Goal: Transaction & Acquisition: Purchase product/service

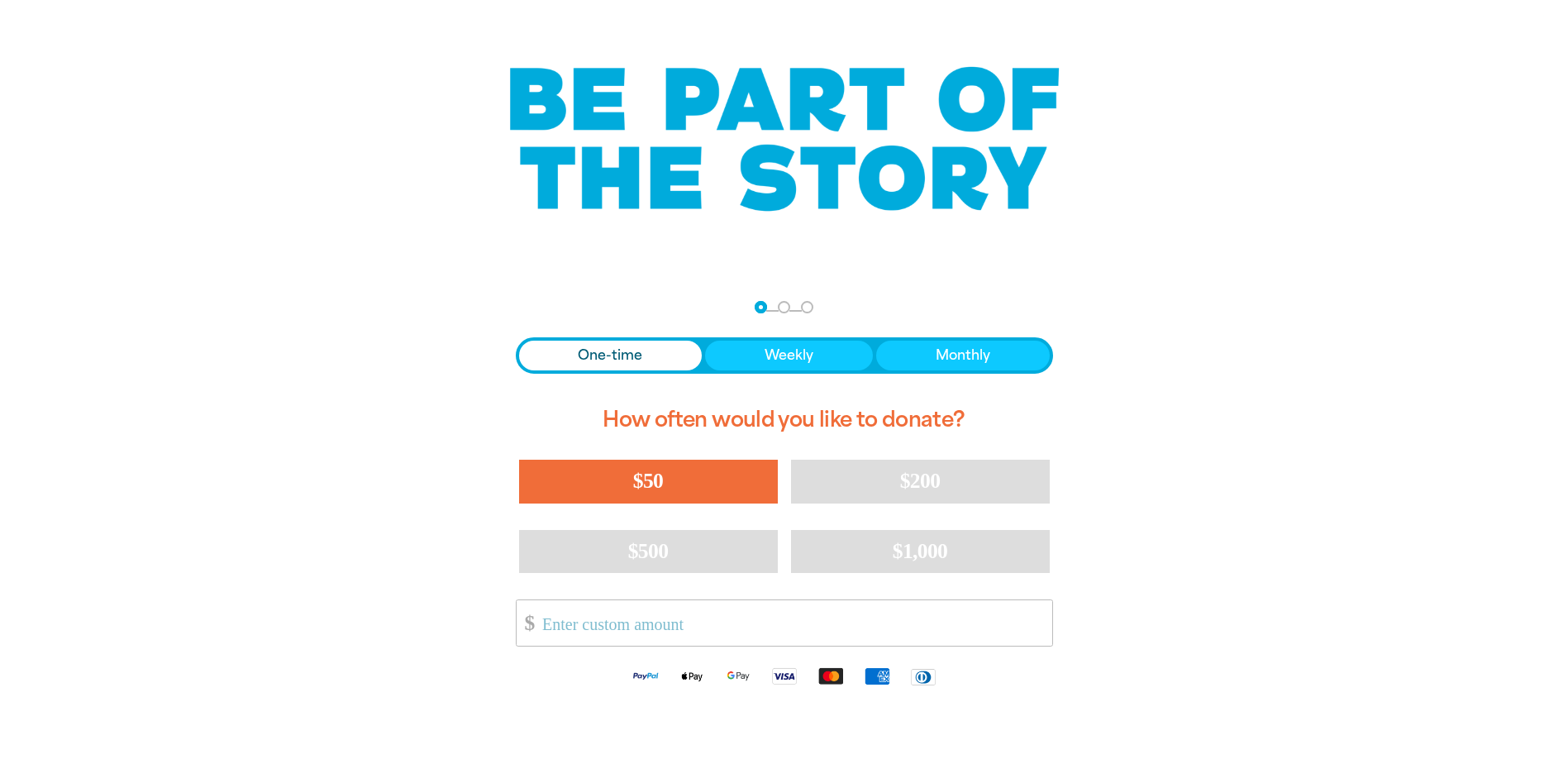
click at [658, 491] on span "$50" at bounding box center [648, 481] width 30 height 24
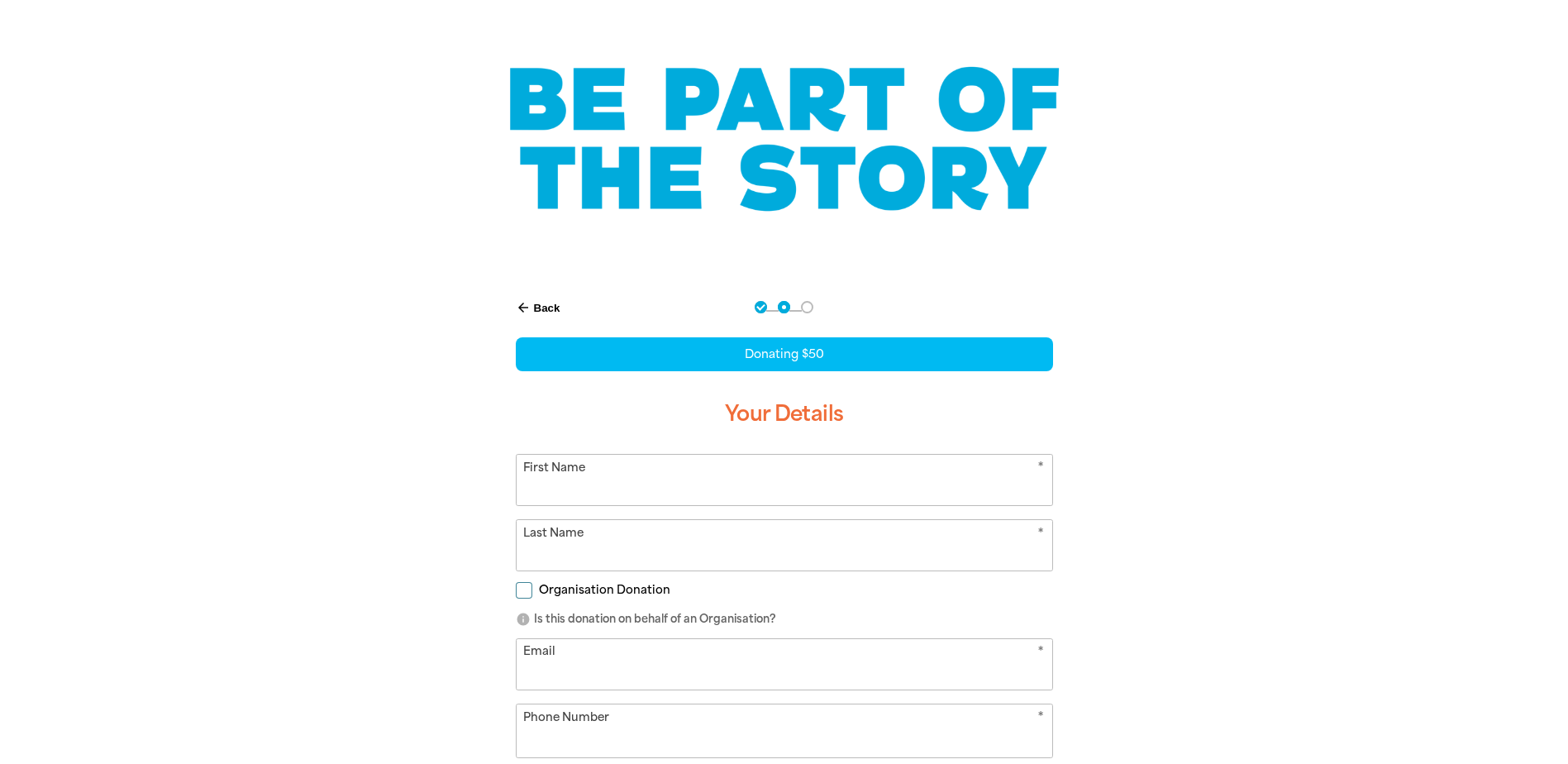
select select "AU"
click at [526, 302] on icon "arrow_back" at bounding box center [523, 308] width 15 height 15
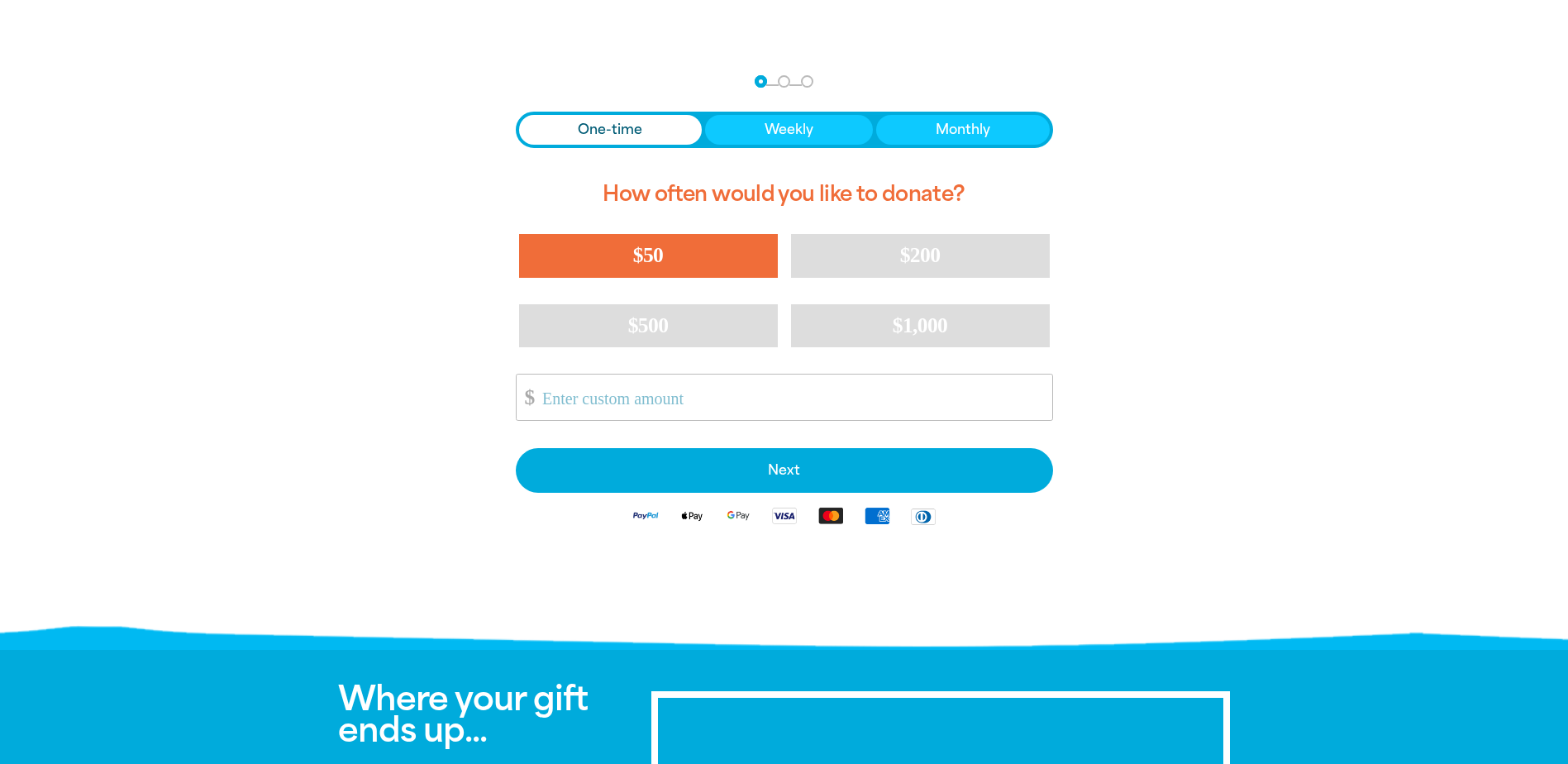
scroll to position [325, 0]
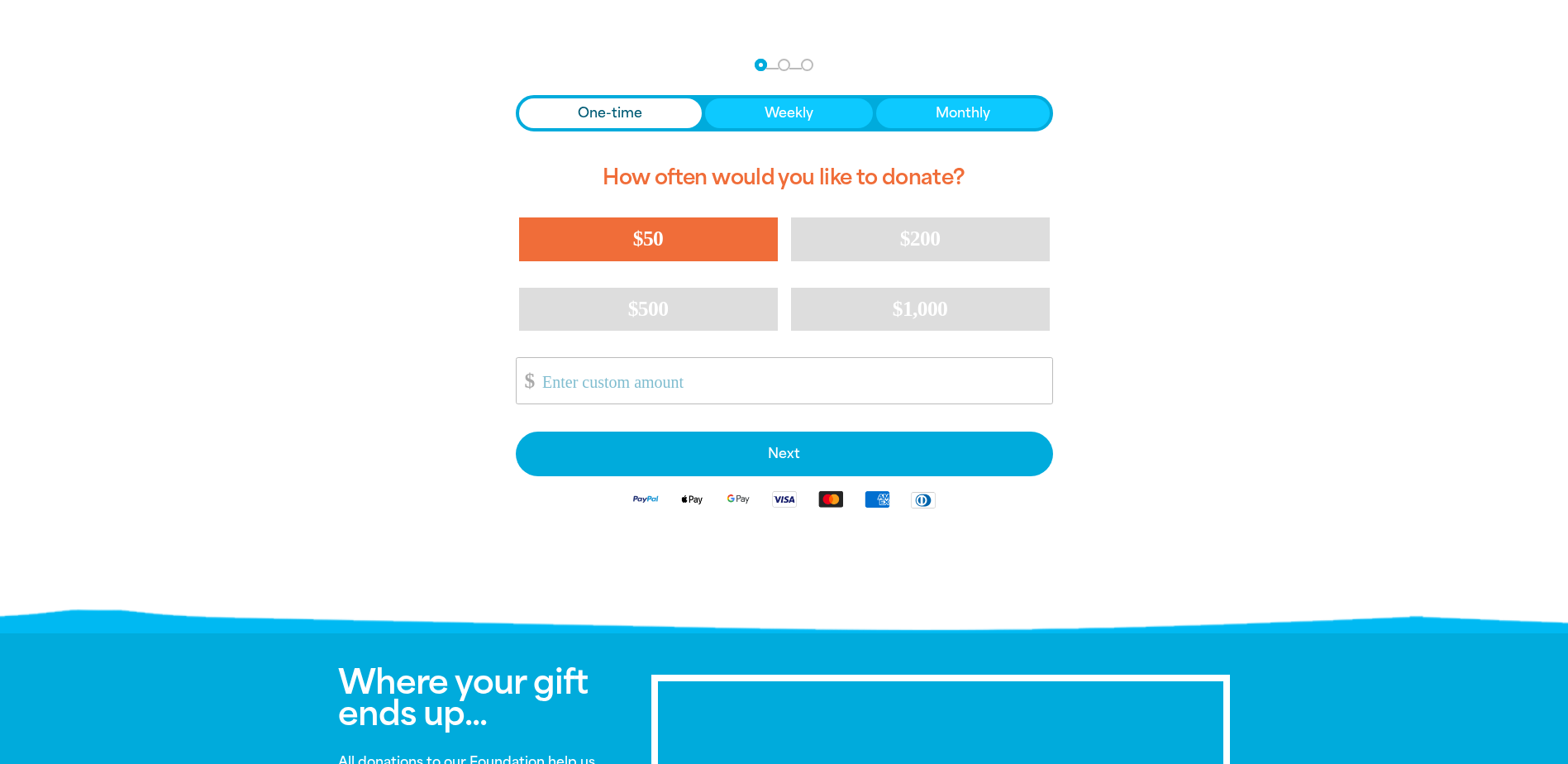
click at [624, 119] on span "One-time" at bounding box center [610, 113] width 65 height 20
click at [654, 236] on span "$50" at bounding box center [648, 239] width 30 height 24
select select "AU"
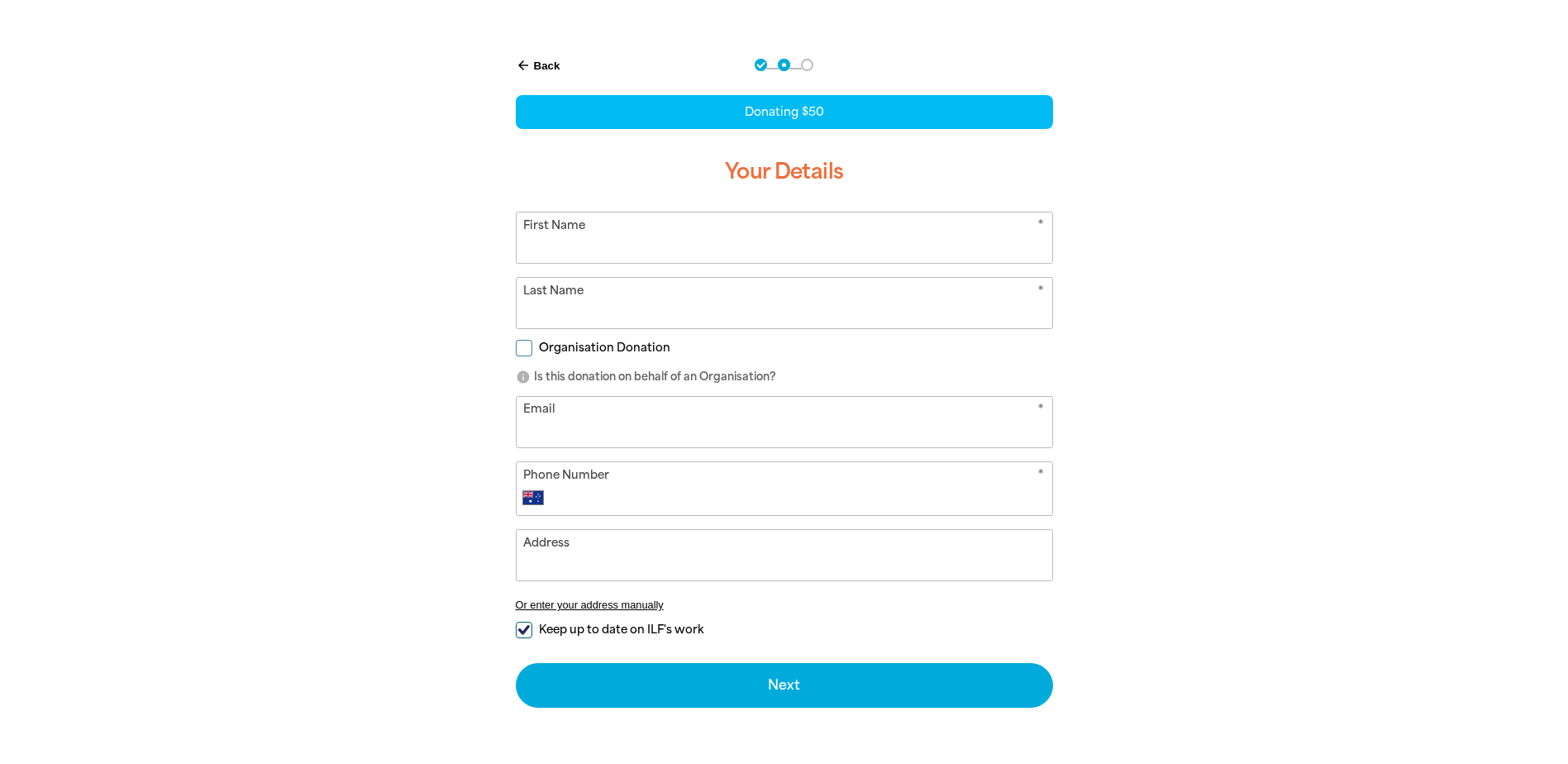
click at [613, 254] on input "First Name" at bounding box center [784, 238] width 536 height 50
type input "[PERSON_NAME]"
type input "Jojic"
click at [572, 434] on input "Email" at bounding box center [784, 421] width 536 height 50
type input "[EMAIL_ADDRESS][DOMAIN_NAME]"
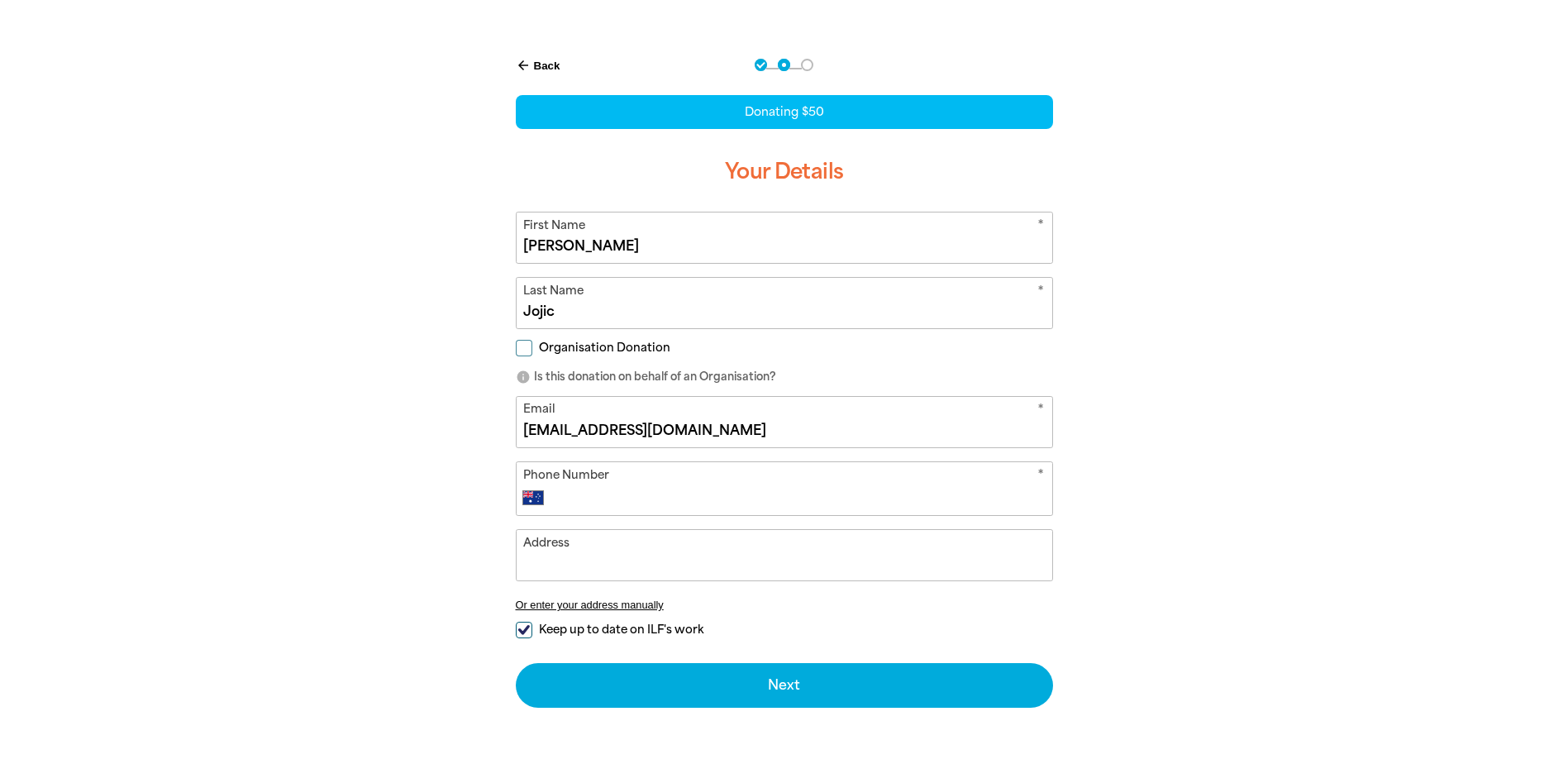
type input "[PHONE_NUMBER]"
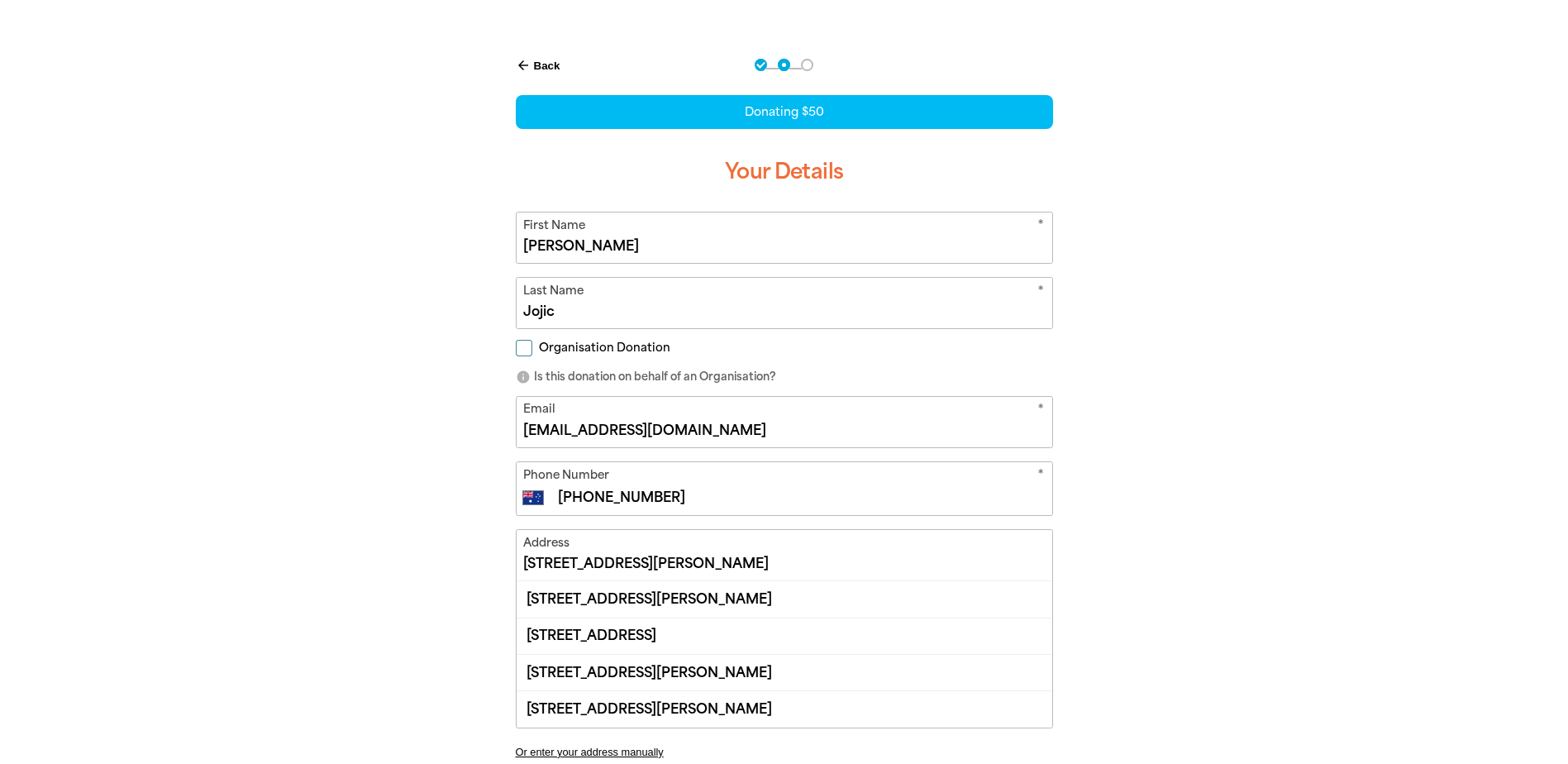
click at [1336, 474] on div at bounding box center [784, 496] width 1568 height 923
click at [388, 560] on div "arrow_back Back Step 1 Step 2 Step 3 Donating $50 Your Details * First Name [PE…" at bounding box center [785, 496] width 992 height 923
click at [666, 562] on input "[STREET_ADDRESS][PERSON_NAME]" at bounding box center [784, 555] width 536 height 50
click at [798, 606] on div "[STREET_ADDRESS][PERSON_NAME]" at bounding box center [784, 599] width 536 height 36
type input "[STREET_ADDRESS][PERSON_NAME]"
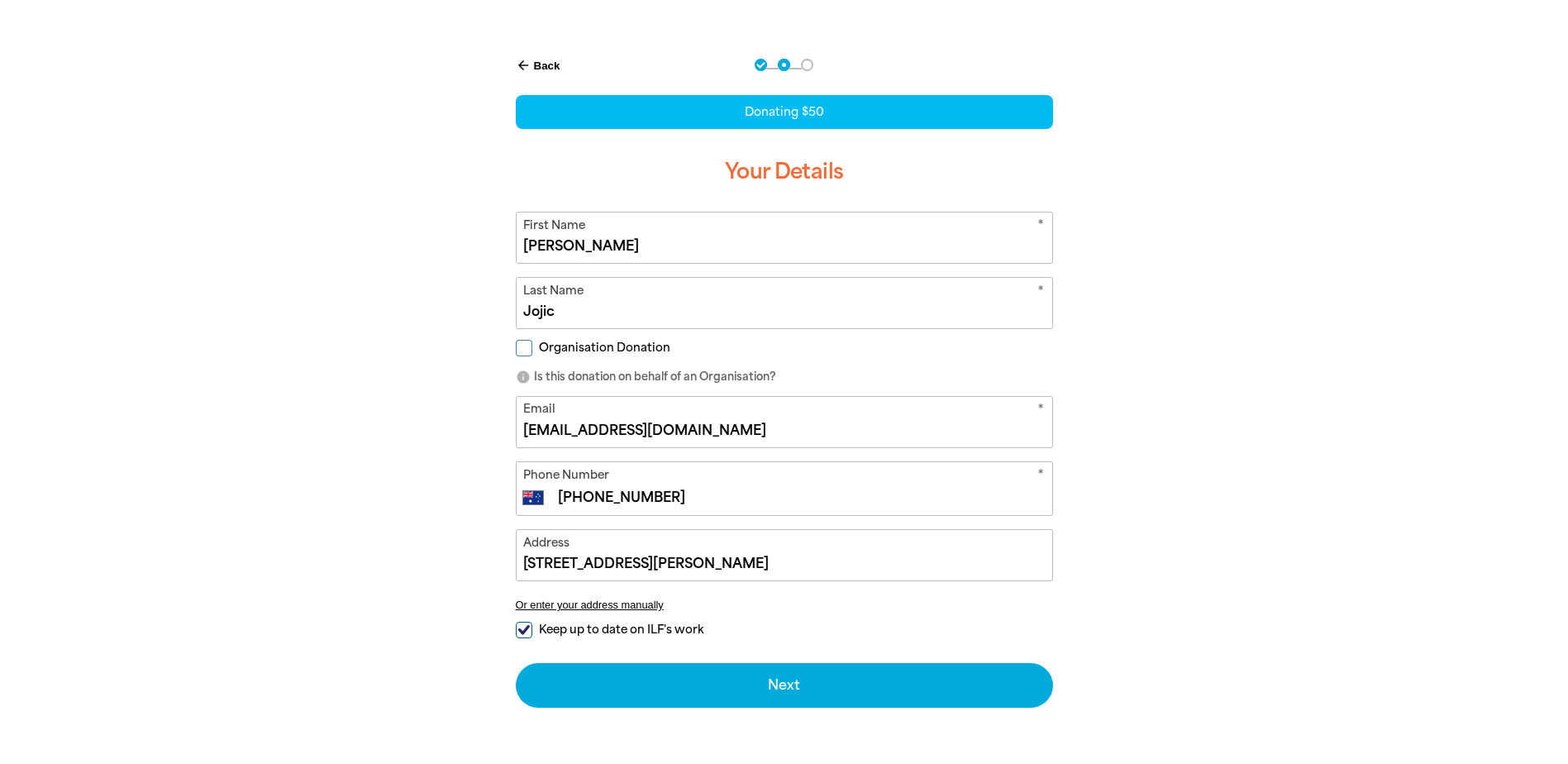
click at [530, 626] on input "Keep up to date on ILF's work" at bounding box center [524, 629] width 16 height 16
checkbox input "false"
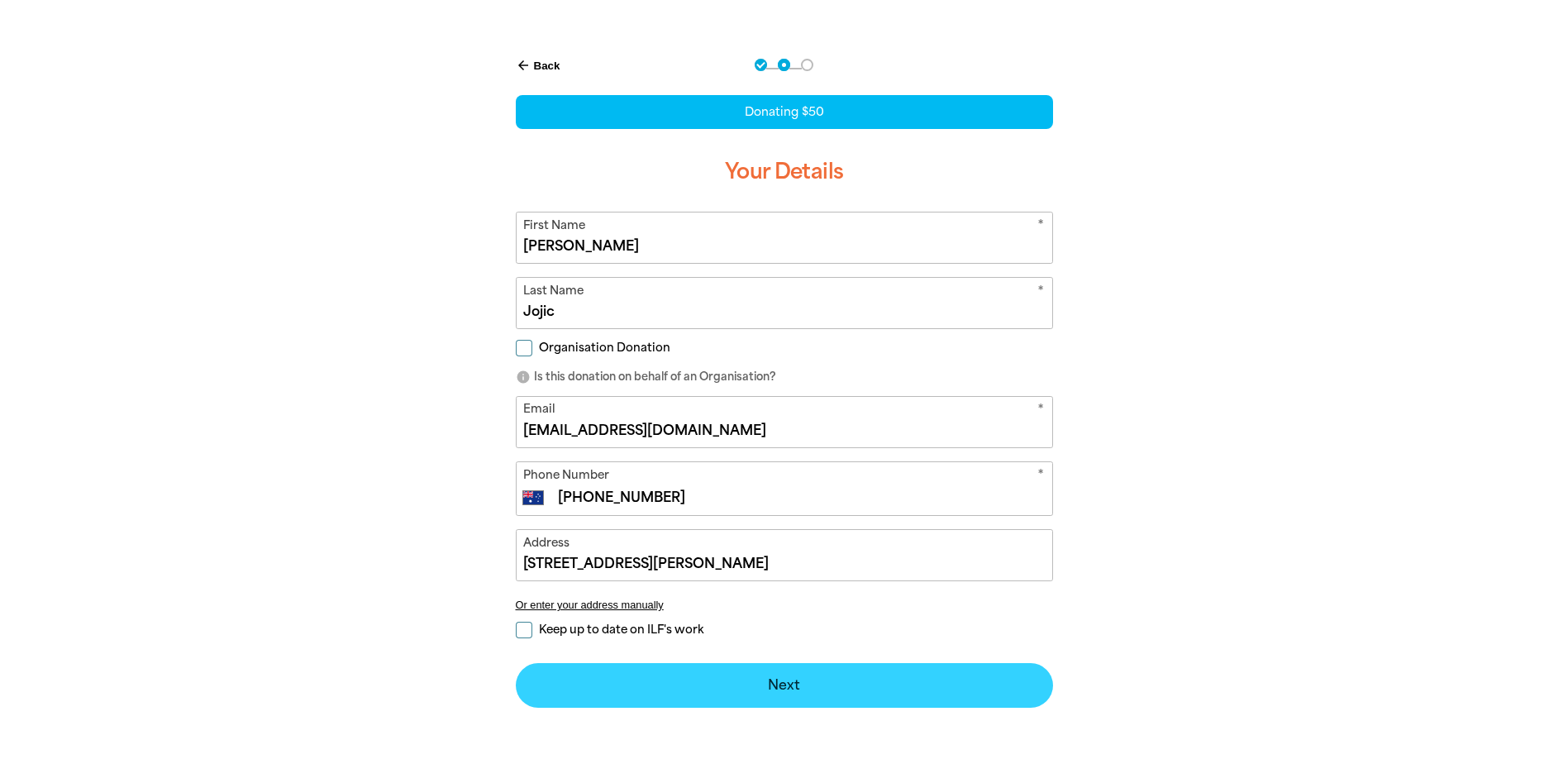
click at [770, 682] on button "Next chevron_right" at bounding box center [784, 685] width 537 height 45
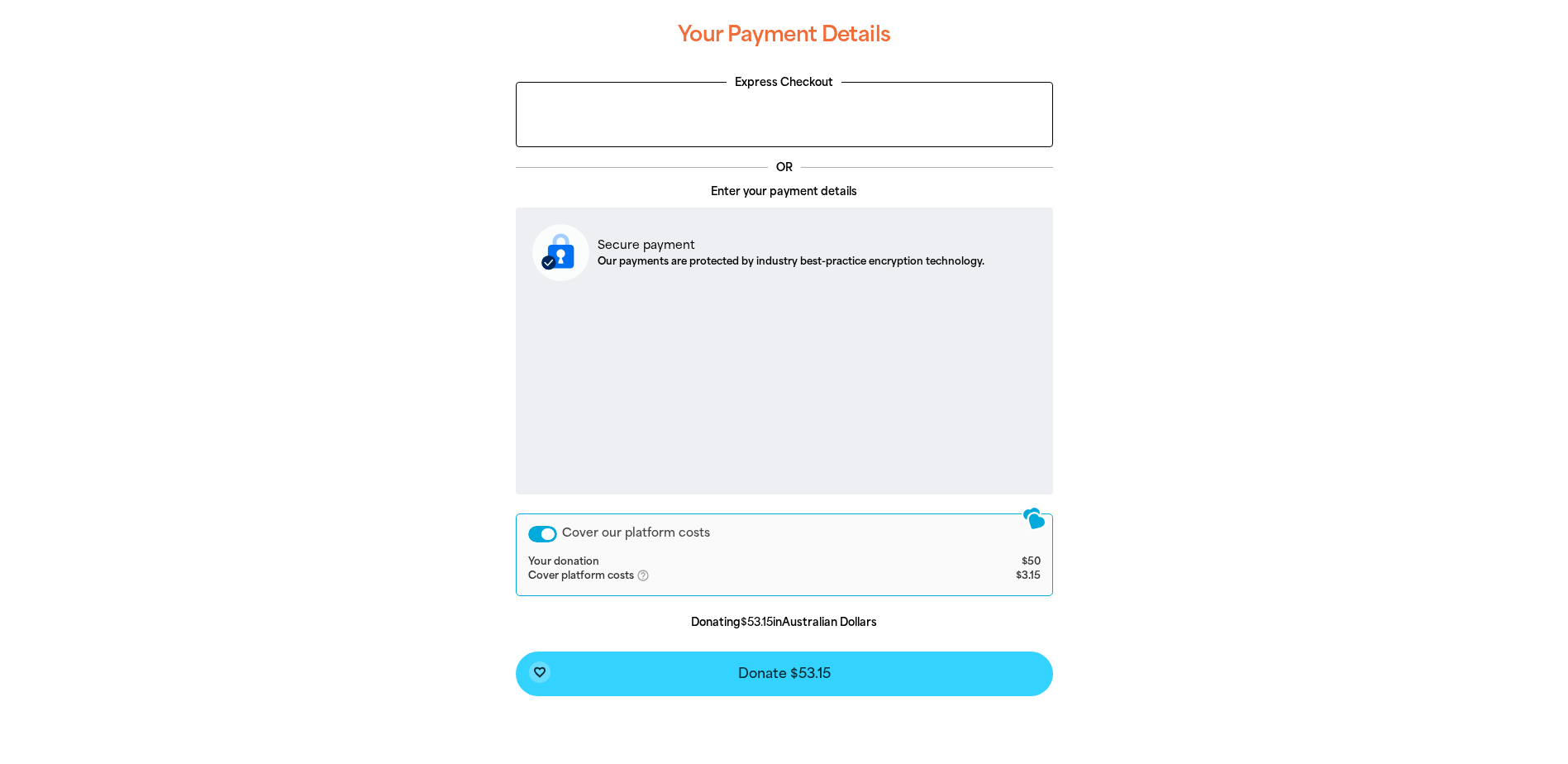
scroll to position [491, 0]
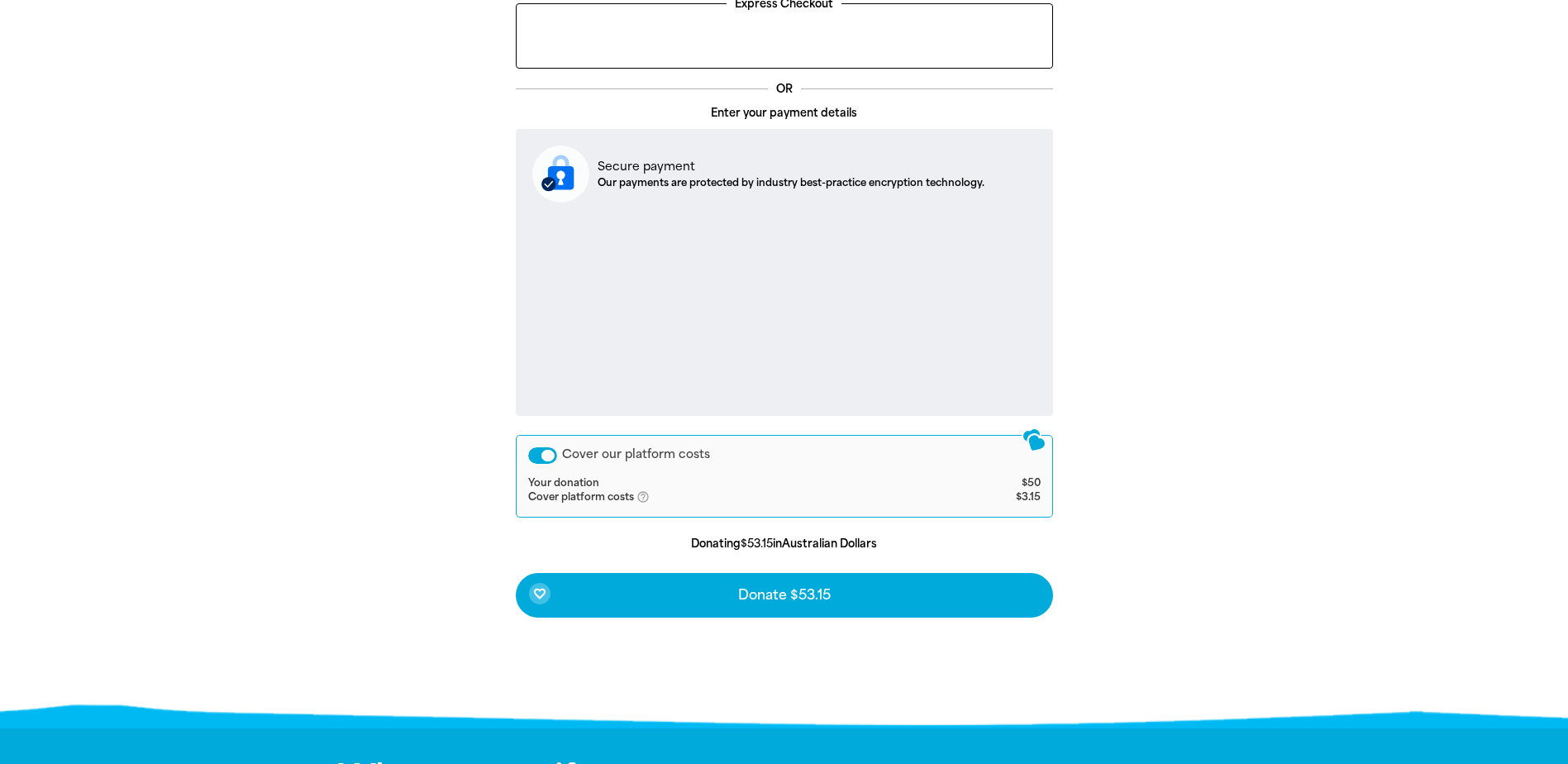
click at [544, 457] on div "Cover our platform costs" at bounding box center [543, 456] width 29 height 16
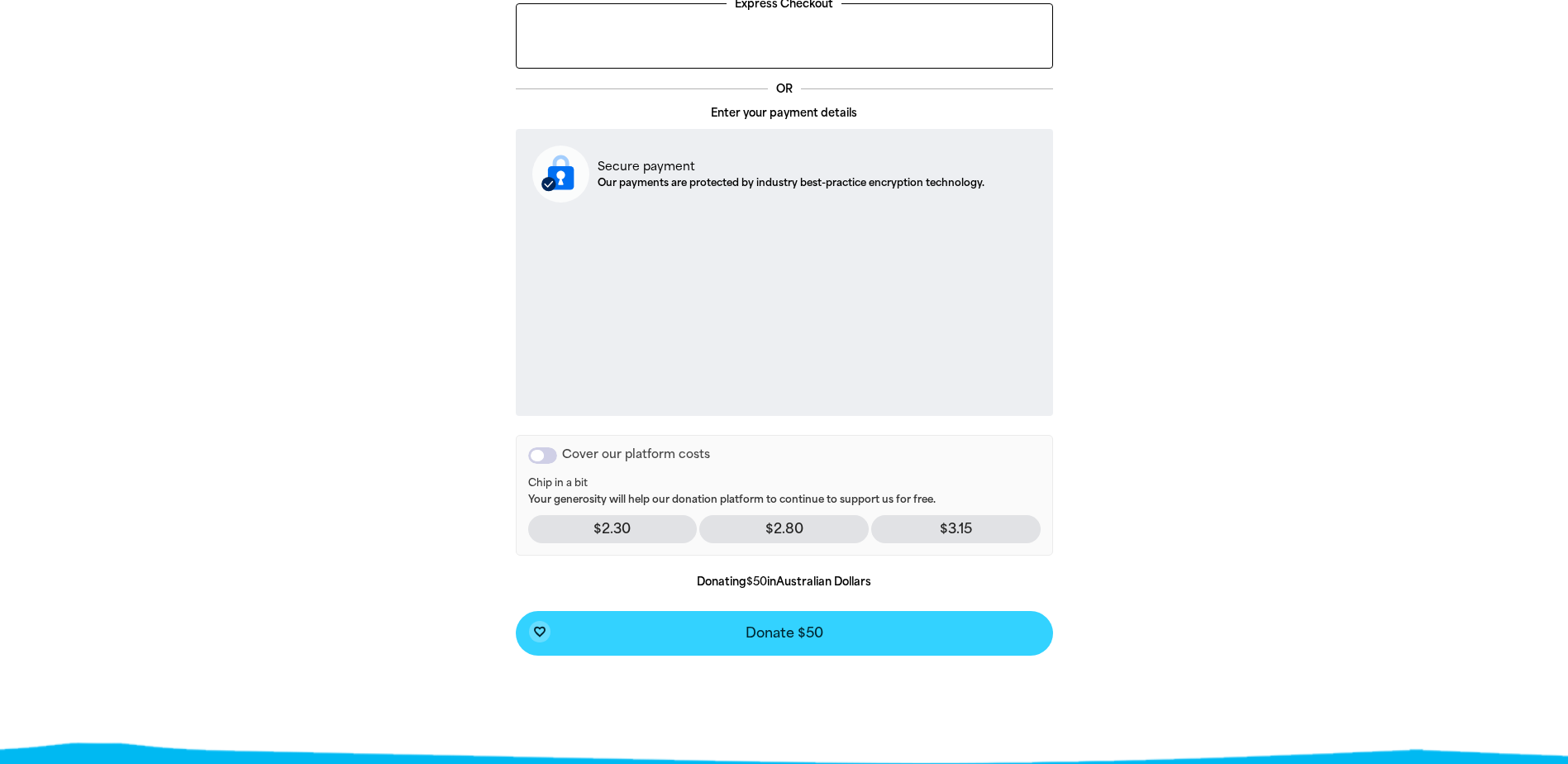
click at [756, 627] on span "Donate $50" at bounding box center [784, 633] width 78 height 13
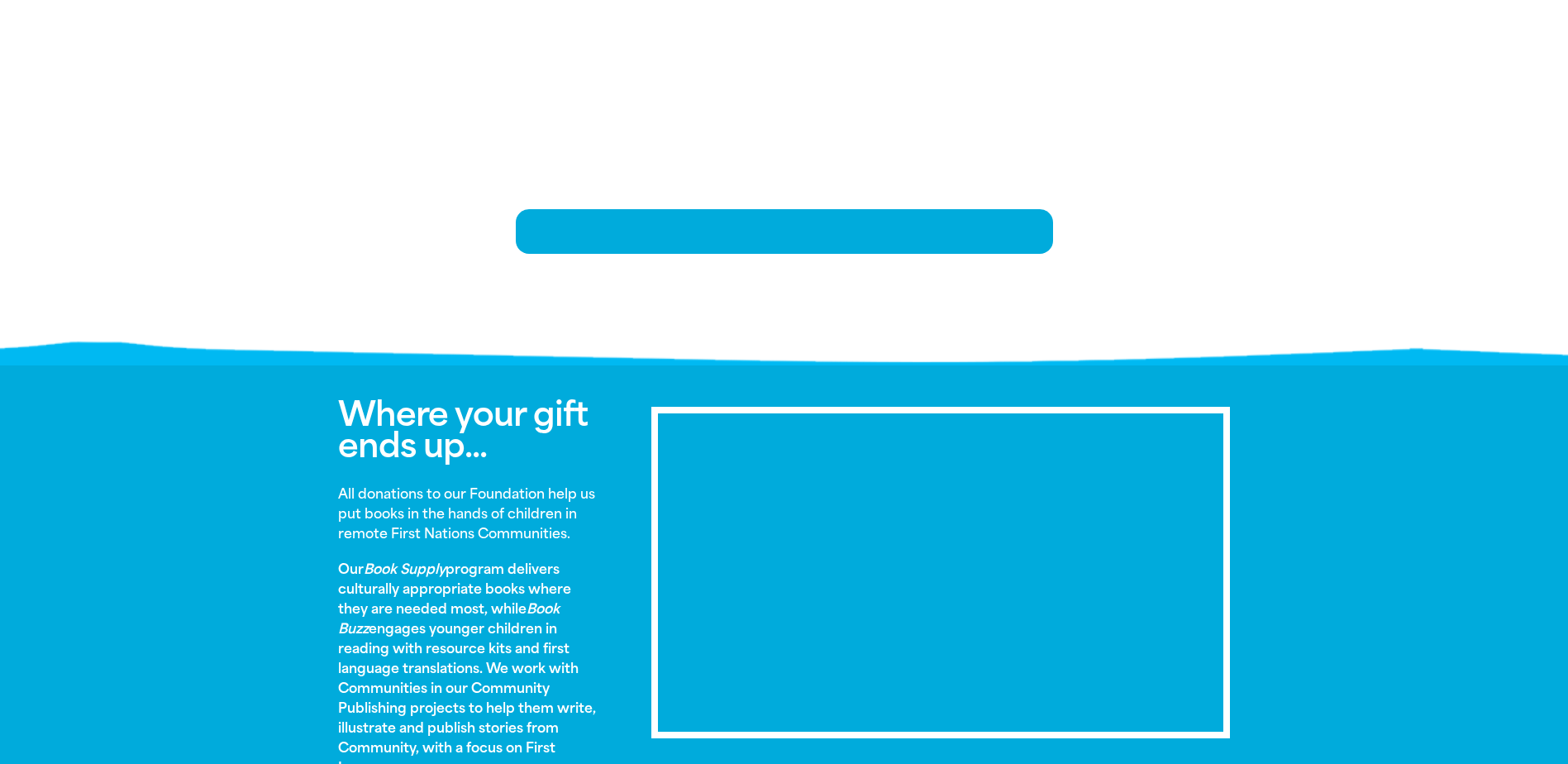
scroll to position [337, 0]
